Goal: Check status

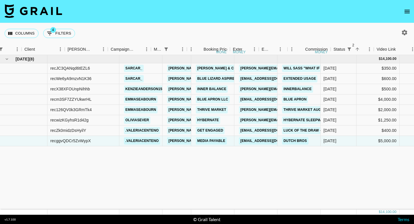
scroll to position [0, 170]
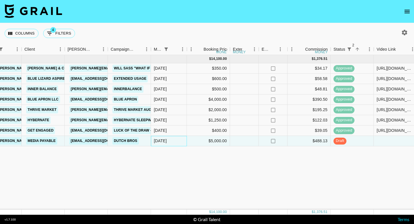
click at [172, 141] on div "[DATE]" at bounding box center [169, 141] width 36 height 10
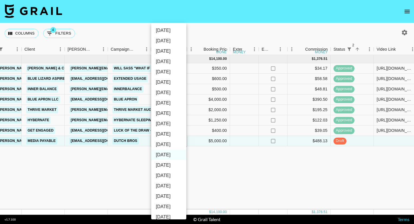
click at [226, 166] on div at bounding box center [207, 112] width 414 height 224
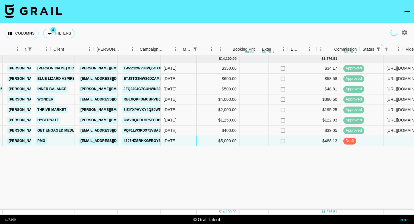
scroll to position [0, 141]
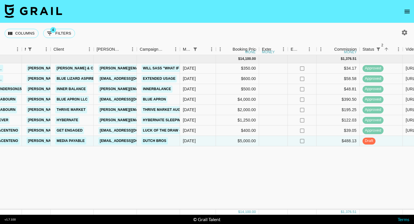
click at [173, 165] on div "[DATE] ( 8 ) $ 14,100.00 $ 1,376.51 recJC3QANqd6tEZL6 sarcar_ [PERSON_NAME][EMA…" at bounding box center [315, 132] width 912 height 154
click at [153, 172] on div "[DATE] ( 8 ) $ 14,100.00 $ 1,376.51 recJC3QANqd6tEZL6 sarcar_ [PERSON_NAME][EMA…" at bounding box center [315, 132] width 912 height 154
click at [183, 173] on div "[DATE] ( 8 ) $ 14,100.00 $ 1,376.51 recJC3QANqd6tEZL6 sarcar_ [PERSON_NAME][EMA…" at bounding box center [315, 132] width 912 height 154
click at [204, 131] on div "[DATE]" at bounding box center [198, 130] width 36 height 10
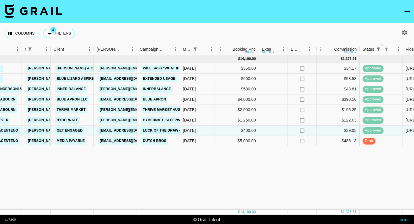
click at [201, 158] on div "[DATE] ( 8 ) $ 14,100.00 $ 1,376.51 recJC3QANqd6tEZL6 sarcar_ [PERSON_NAME][EMA…" at bounding box center [315, 132] width 912 height 154
click at [207, 165] on div "[DATE] ( 8 ) $ 14,100.00 $ 1,376.51 recJC3QANqd6tEZL6 sarcar_ [PERSON_NAME][EMA…" at bounding box center [315, 132] width 912 height 154
click at [200, 132] on div "[DATE]" at bounding box center [198, 130] width 36 height 10
click at [204, 36] on div "Columns 4 Filters + Booking" at bounding box center [207, 33] width 414 height 21
click at [184, 161] on div "[DATE] ( 8 ) $ 14,100.00 $ 1,376.51 recJC3QANqd6tEZL6 sarcar_ [PERSON_NAME][EMA…" at bounding box center [315, 132] width 912 height 154
